Goal: Task Accomplishment & Management: Complete application form

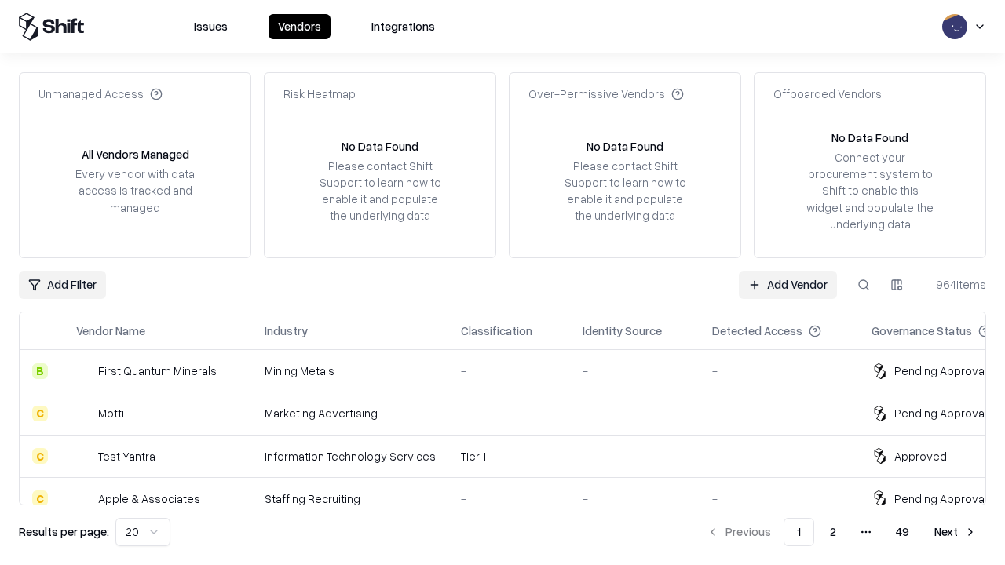
click at [788, 284] on link "Add Vendor" at bounding box center [788, 285] width 98 height 28
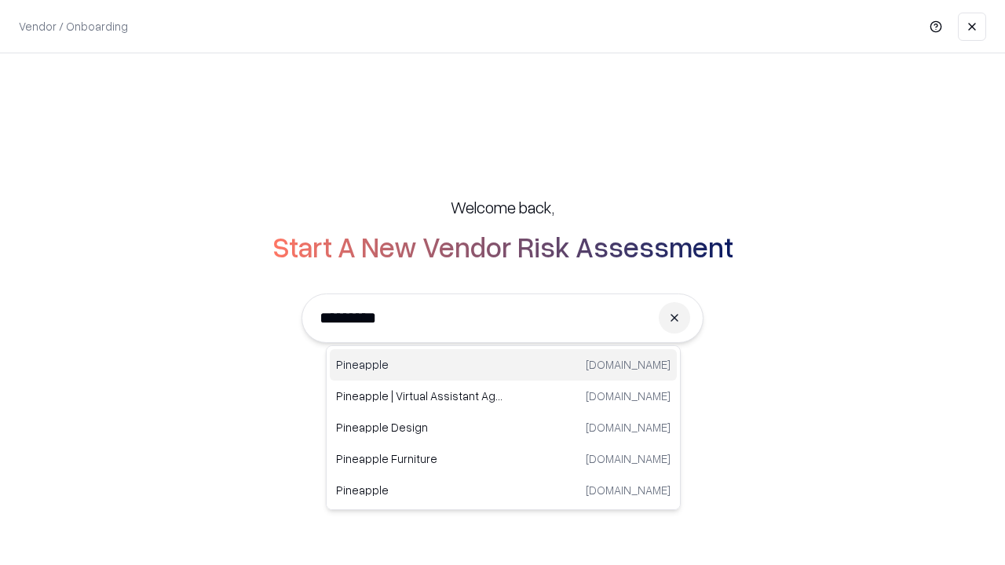
click at [503, 365] on div "Pineapple [DOMAIN_NAME]" at bounding box center [503, 364] width 347 height 31
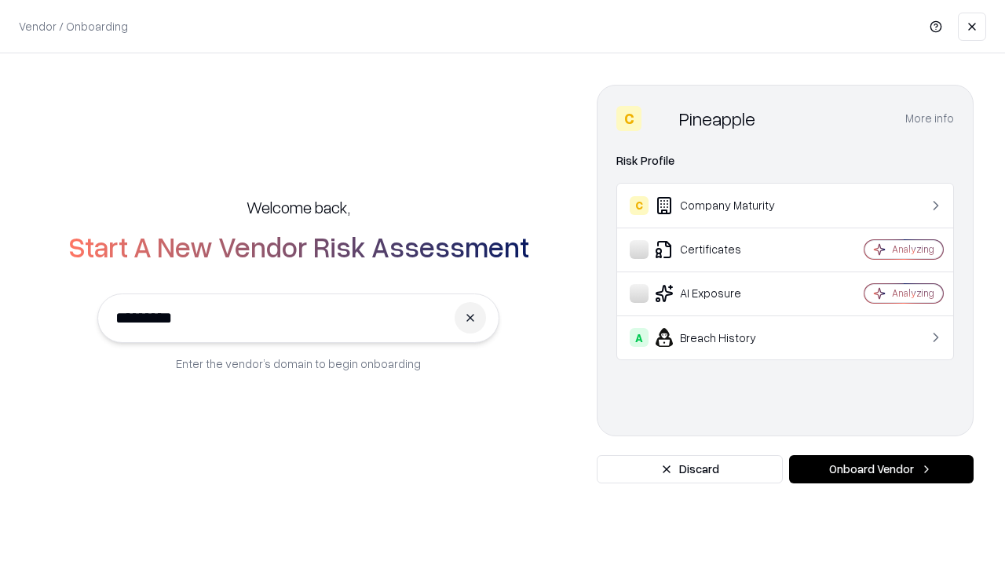
type input "*********"
click at [881, 470] on button "Onboard Vendor" at bounding box center [881, 469] width 185 height 28
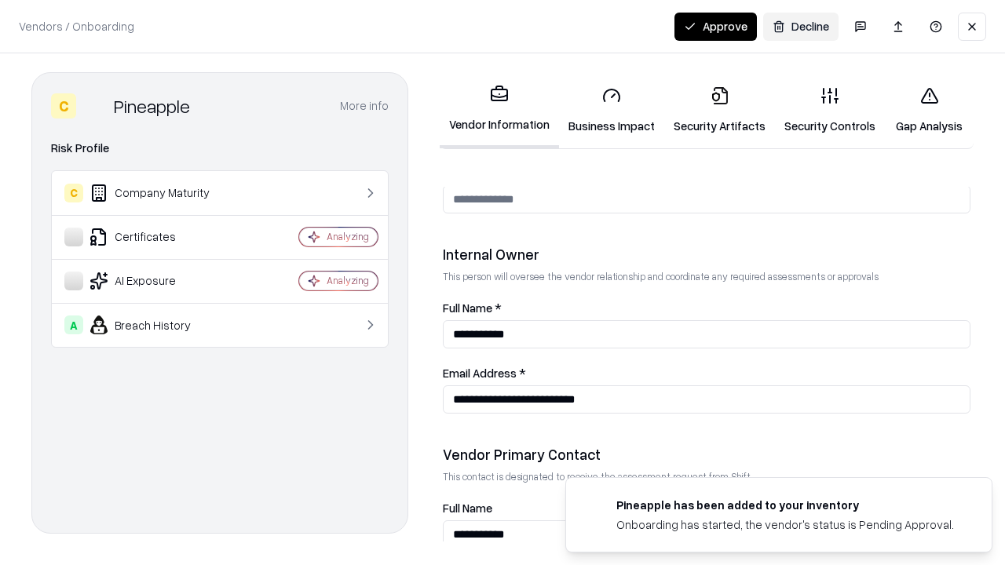
scroll to position [814, 0]
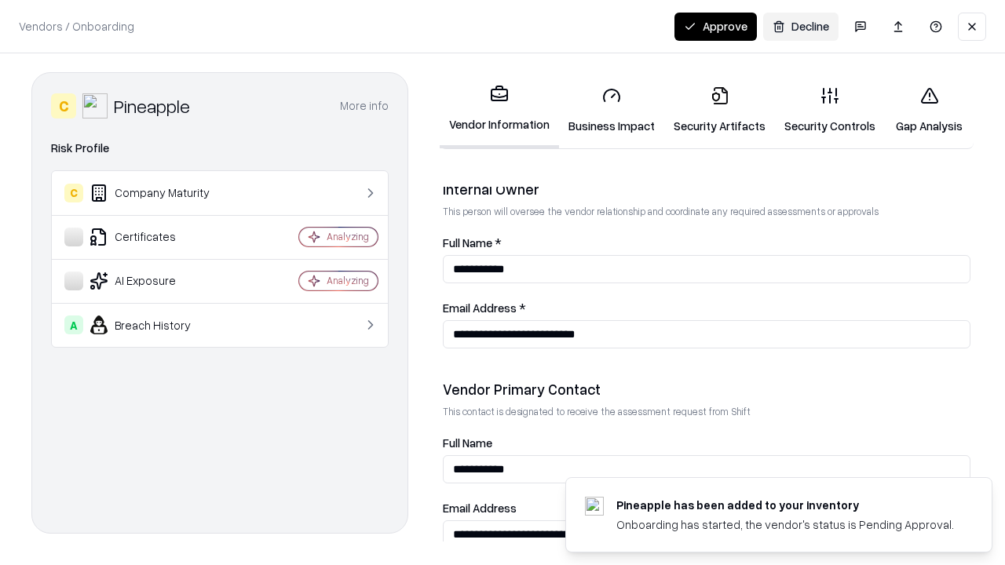
click at [719, 110] on link "Security Artifacts" at bounding box center [719, 110] width 111 height 73
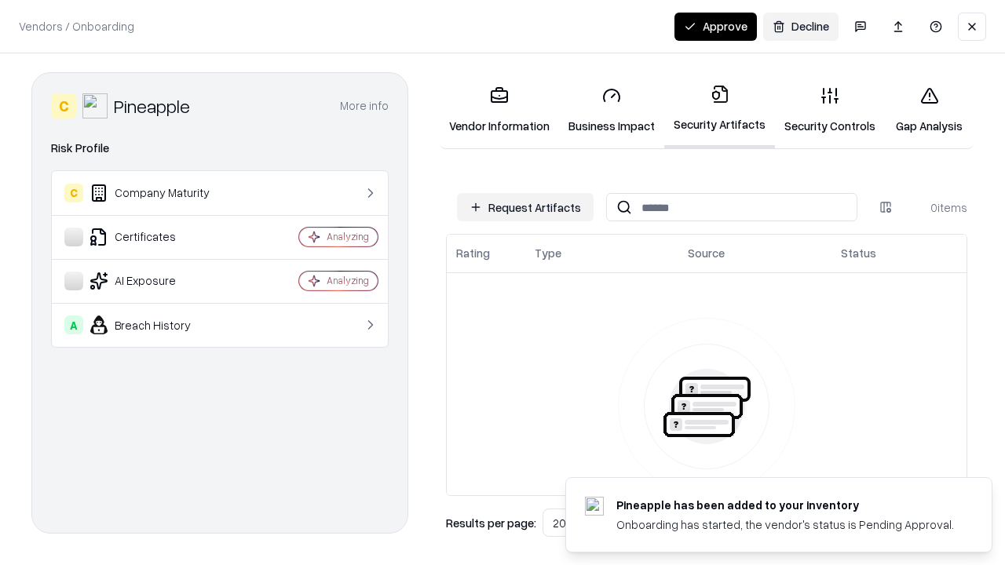
click at [525, 207] on button "Request Artifacts" at bounding box center [525, 207] width 137 height 28
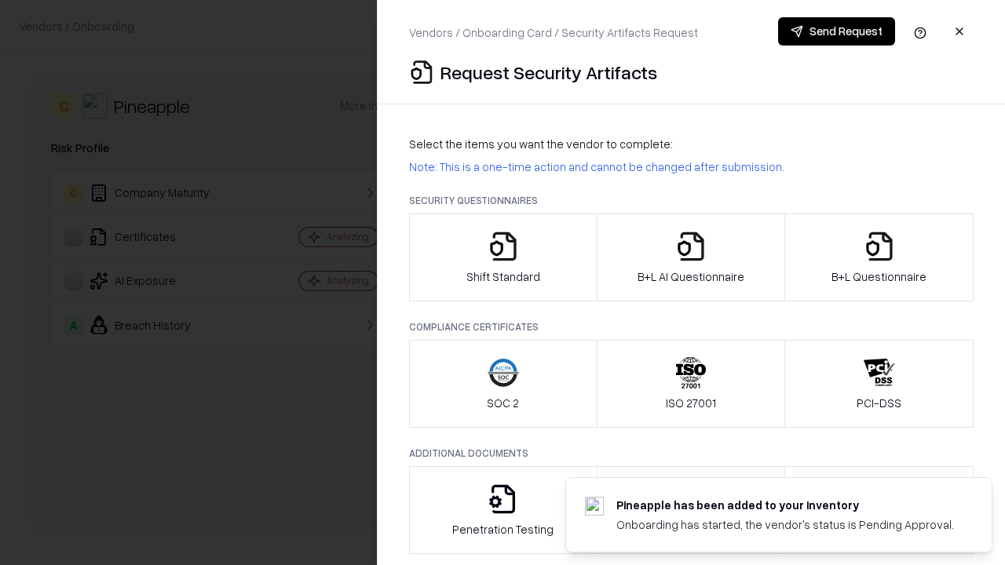
click at [879, 258] on icon "button" at bounding box center [879, 246] width 31 height 31
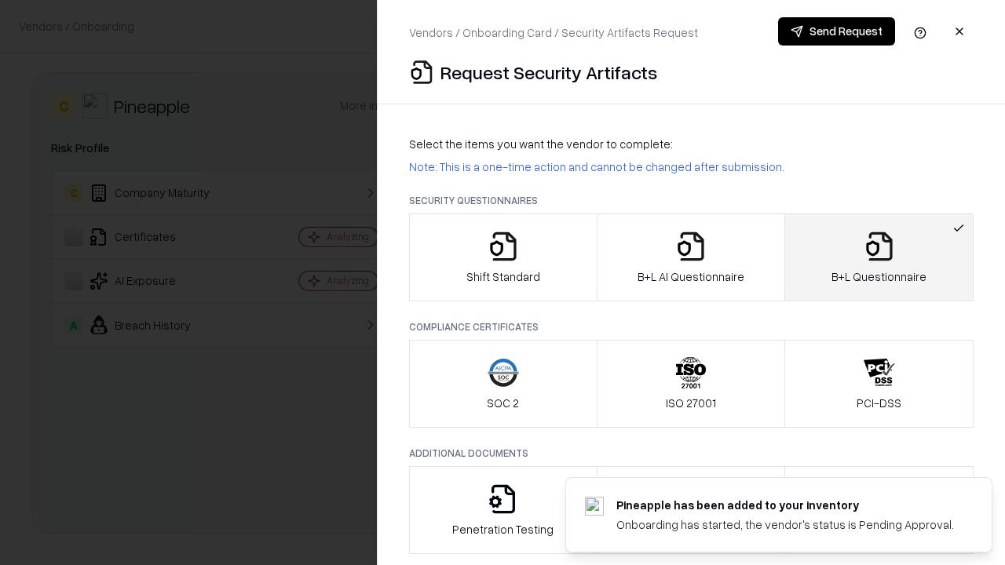
click at [690, 258] on icon "button" at bounding box center [690, 246] width 31 height 31
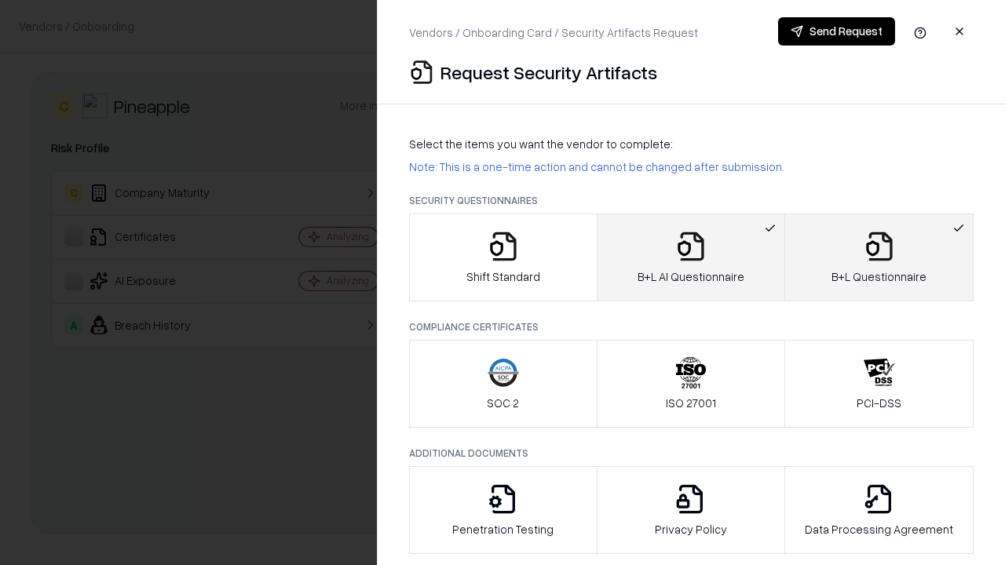
click at [836, 31] on button "Send Request" at bounding box center [836, 31] width 117 height 28
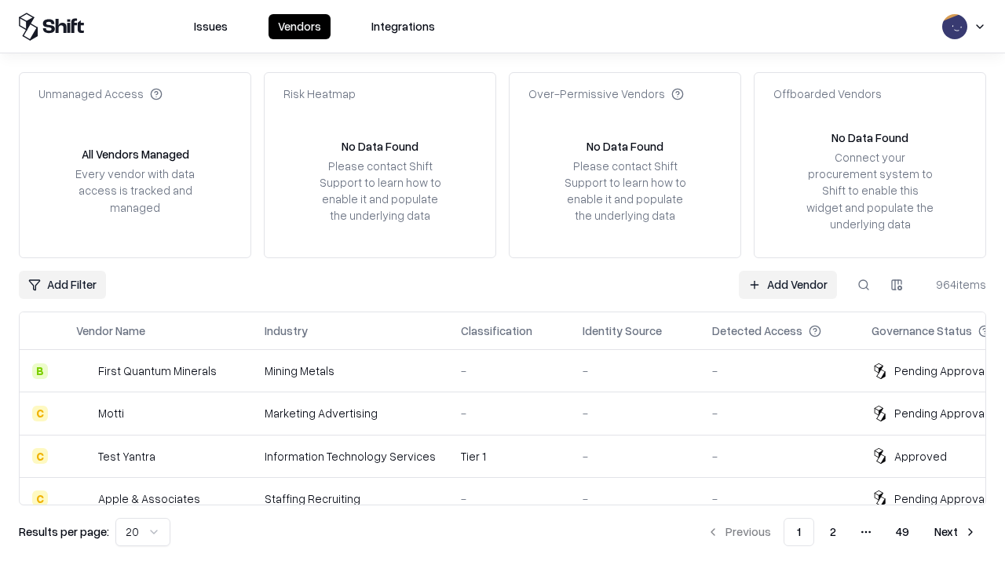
click at [788, 284] on link "Add Vendor" at bounding box center [788, 285] width 98 height 28
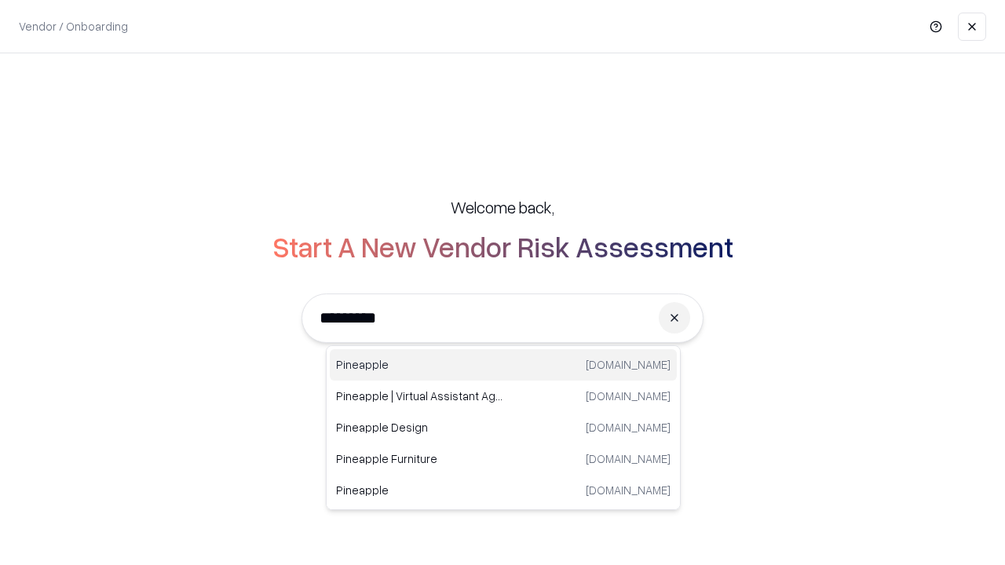
click at [503, 365] on div "Pineapple [DOMAIN_NAME]" at bounding box center [503, 364] width 347 height 31
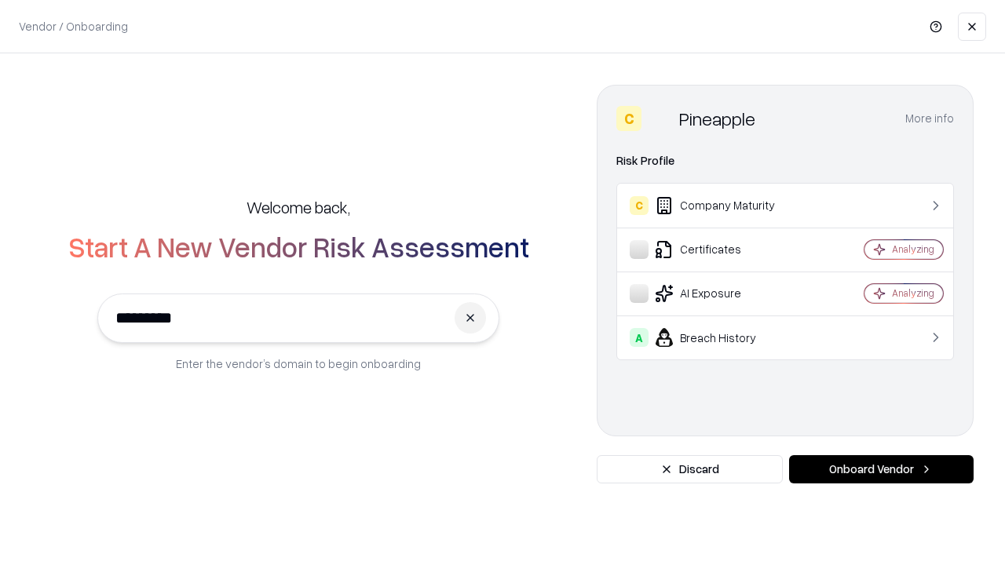
type input "*********"
click at [881, 470] on button "Onboard Vendor" at bounding box center [881, 469] width 185 height 28
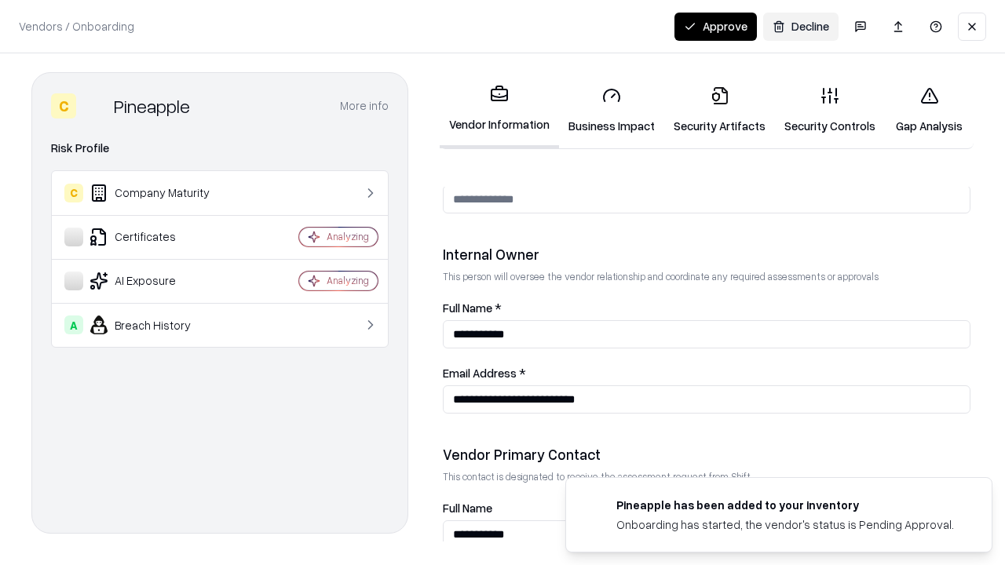
scroll to position [814, 0]
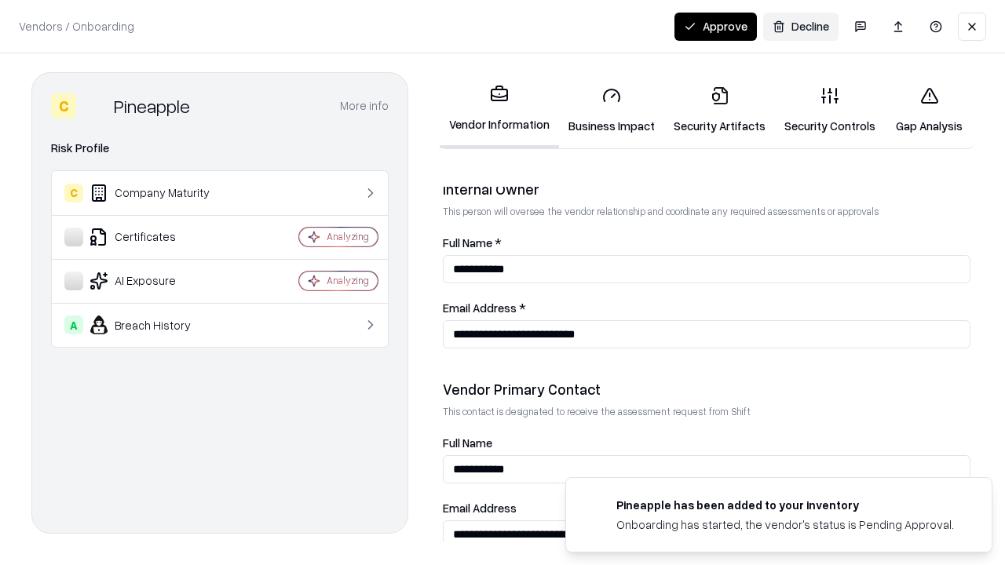
click at [715, 26] on button "Approve" at bounding box center [716, 27] width 82 height 28
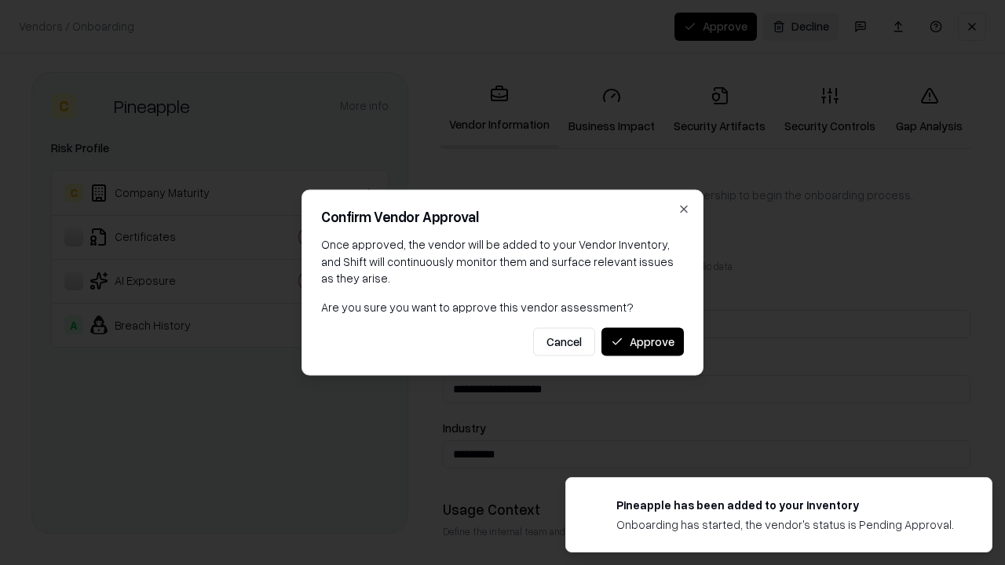
click at [642, 342] on button "Approve" at bounding box center [643, 341] width 82 height 28
